Goal: Task Accomplishment & Management: Use online tool/utility

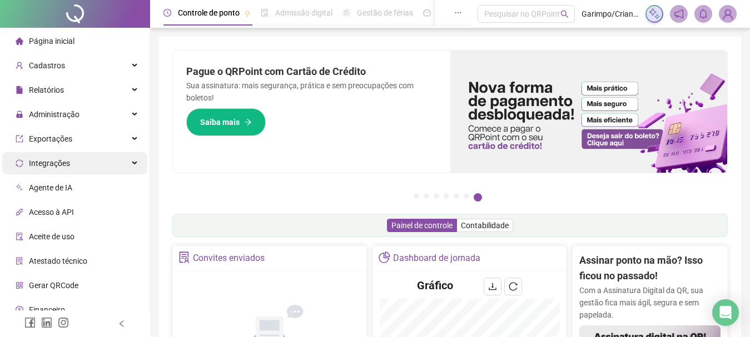
click at [123, 172] on div "Integrações" at bounding box center [74, 163] width 145 height 22
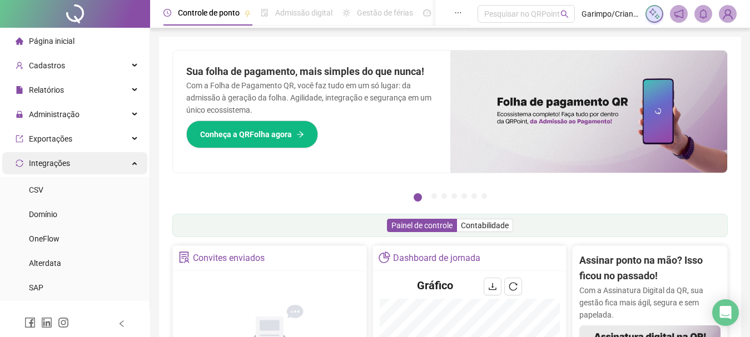
click at [125, 166] on div "Integrações" at bounding box center [74, 163] width 145 height 22
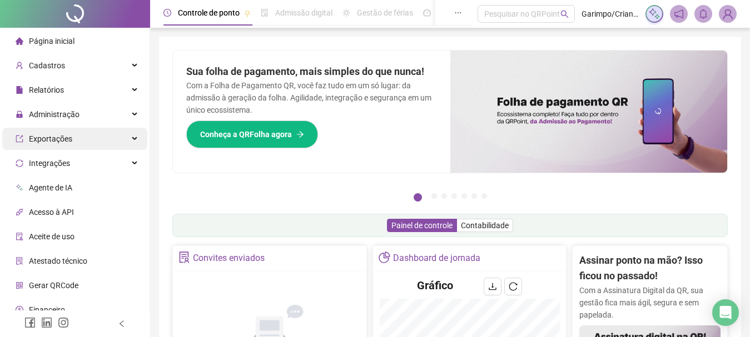
click at [47, 142] on span "Exportações" at bounding box center [50, 139] width 43 height 9
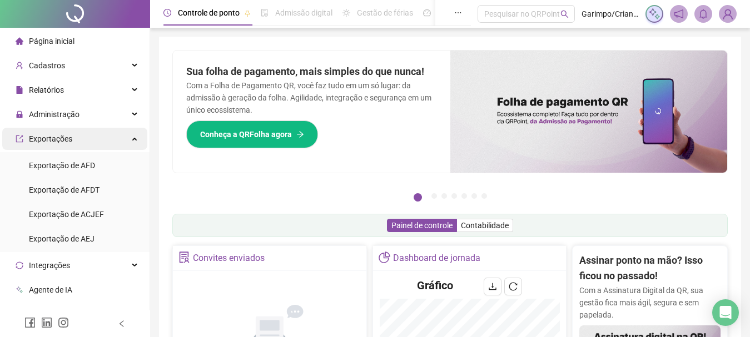
click at [72, 140] on div "Exportações" at bounding box center [74, 139] width 145 height 22
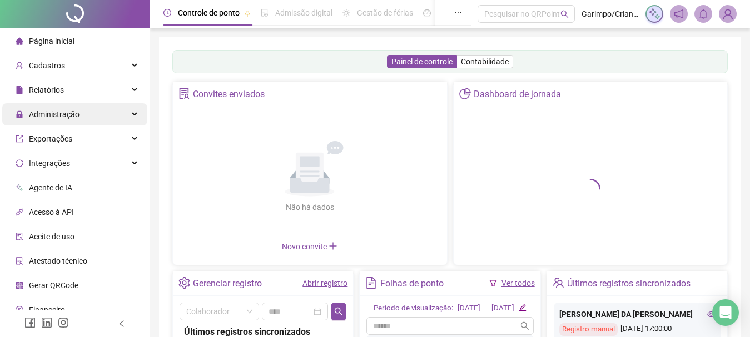
click at [88, 120] on div "Administração" at bounding box center [74, 114] width 145 height 22
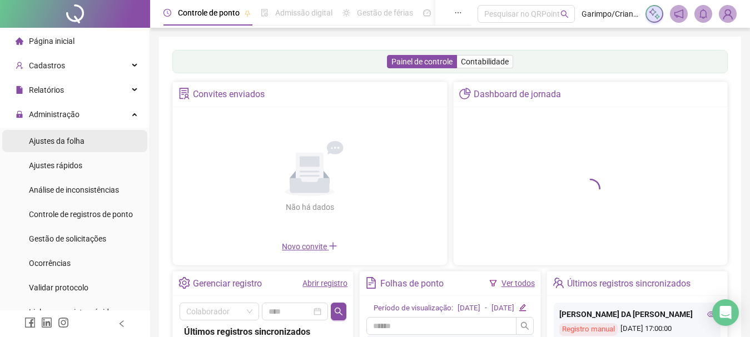
click at [94, 141] on li "Ajustes da folha" at bounding box center [74, 141] width 145 height 22
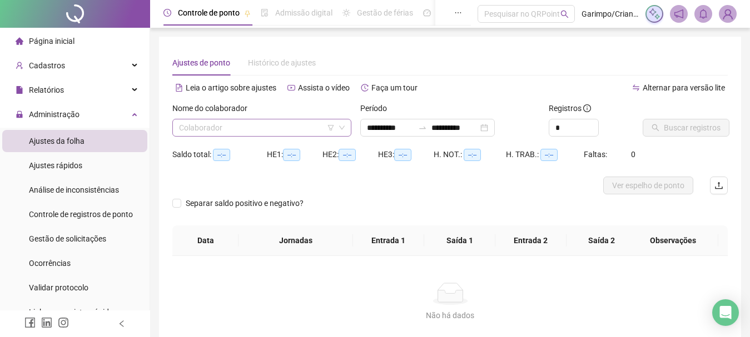
type input "**********"
click at [231, 334] on div "Não há dados Não há dados" at bounding box center [449, 302] width 555 height 92
click at [250, 128] on input "search" at bounding box center [257, 128] width 156 height 17
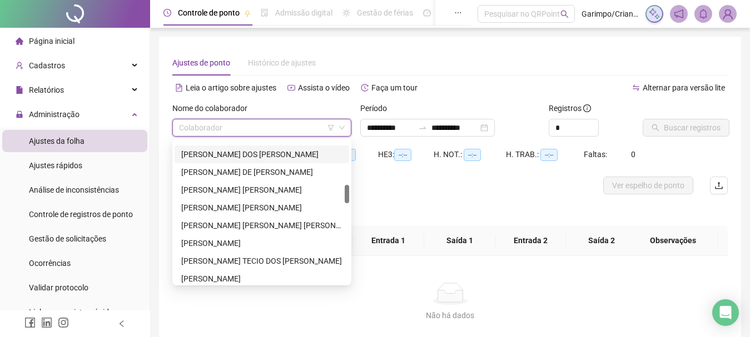
scroll to position [389, 0]
